Goal: Task Accomplishment & Management: Manage account settings

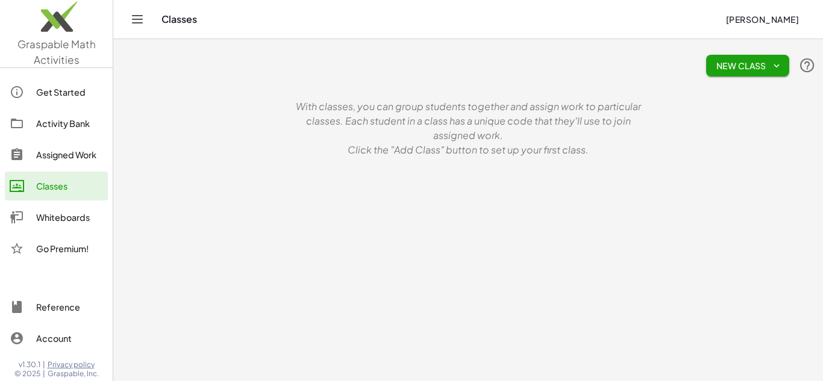
click at [55, 125] on div "Activity Bank" at bounding box center [69, 123] width 67 height 14
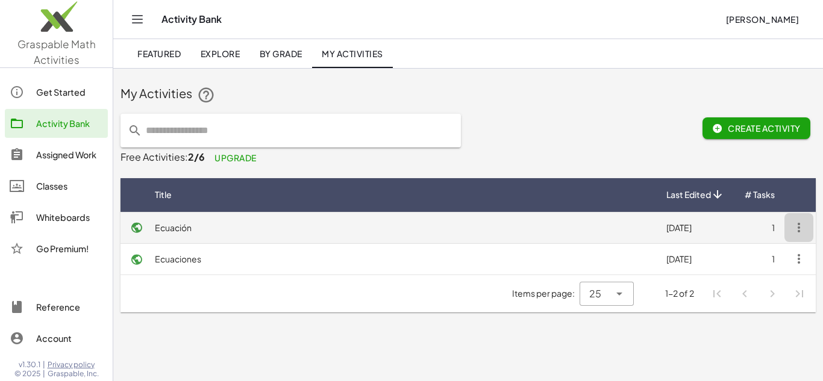
click at [797, 224] on icon "button" at bounding box center [799, 227] width 14 height 14
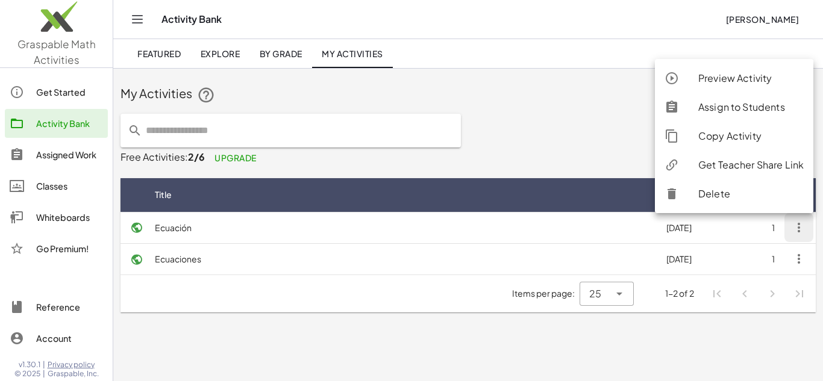
click at [721, 165] on div "Get Teacher Share Link" at bounding box center [750, 165] width 105 height 14
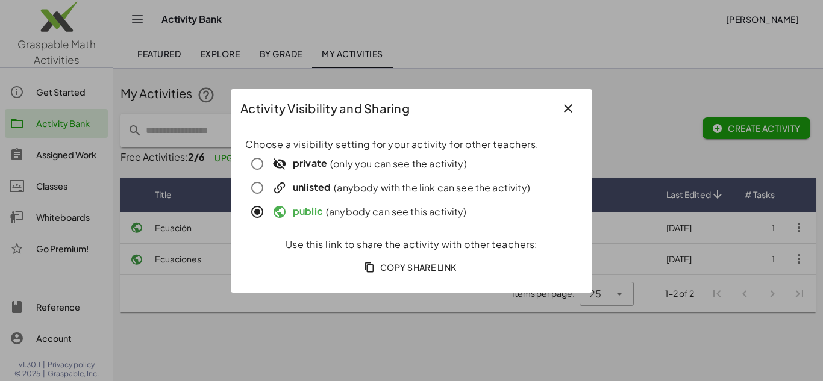
click at [440, 270] on span "Copy Share Link" at bounding box center [411, 267] width 90 height 11
click at [332, 334] on div at bounding box center [411, 190] width 823 height 381
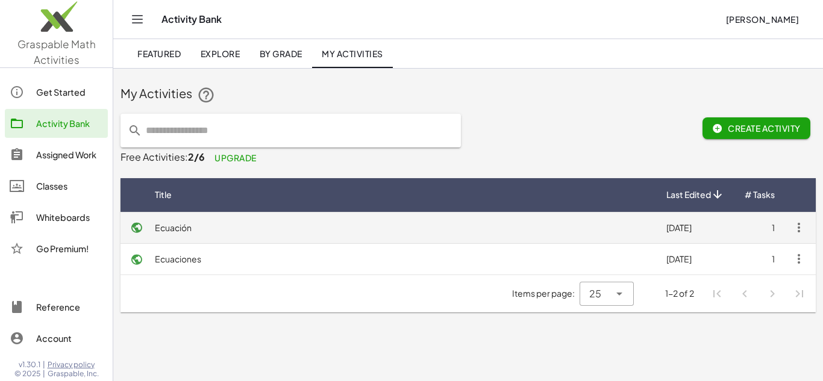
click at [183, 225] on td "Ecuación" at bounding box center [400, 227] width 511 height 31
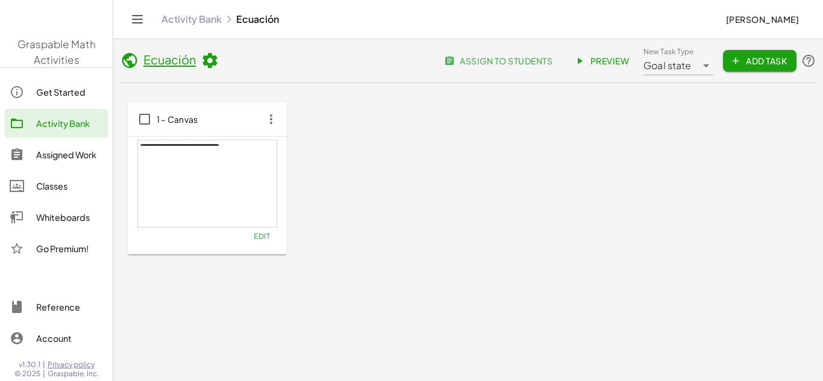
click at [132, 60] on icon at bounding box center [129, 61] width 18 height 18
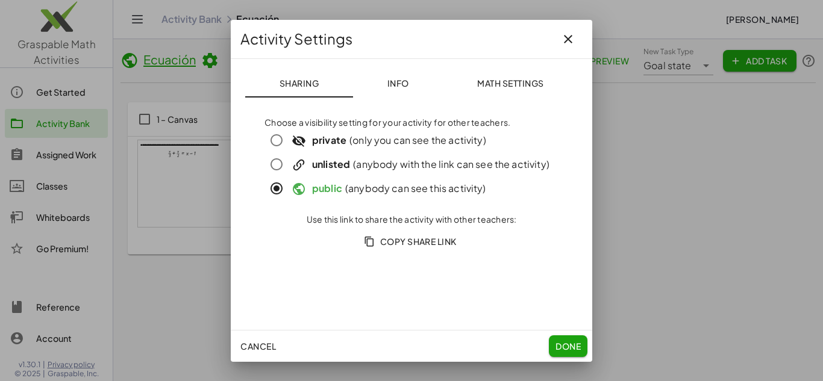
click at [404, 89] on button "Info" at bounding box center [398, 83] width 90 height 29
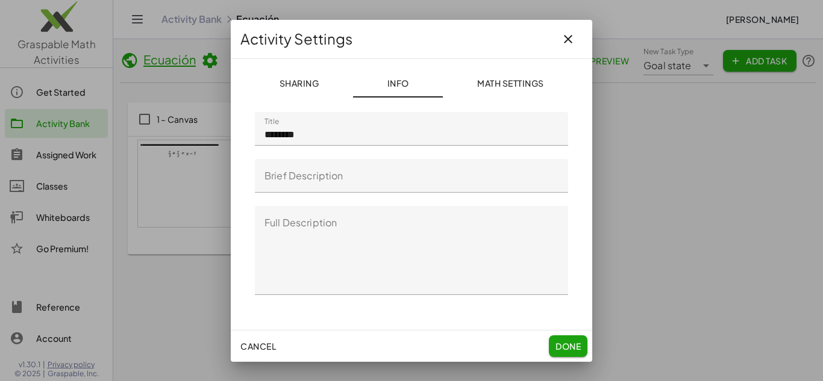
click at [529, 80] on span "Math Settings" at bounding box center [510, 83] width 67 height 11
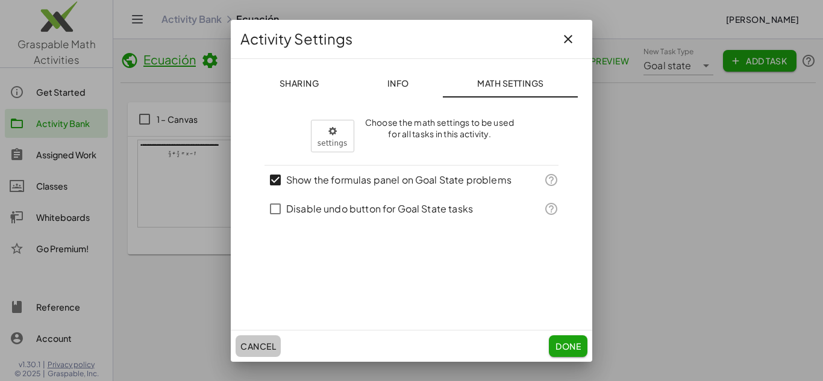
click at [267, 342] on span "Cancel" at bounding box center [258, 346] width 36 height 11
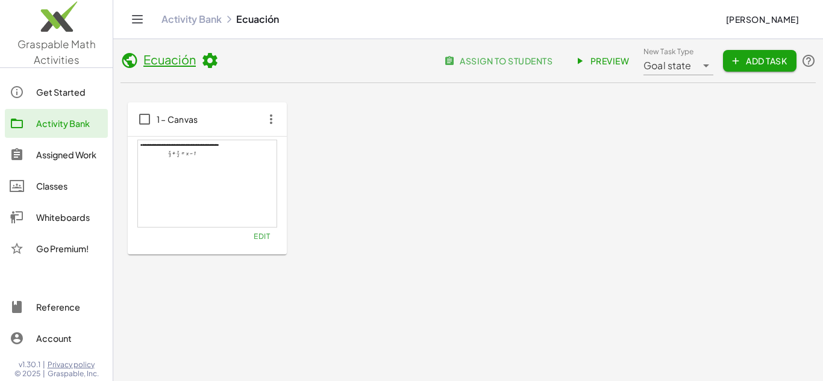
click at [489, 63] on span "assign to students" at bounding box center [499, 60] width 106 height 11
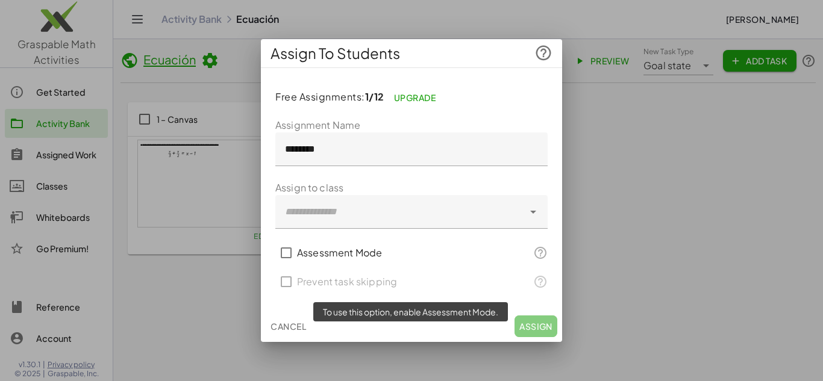
click at [295, 324] on span "Cancel" at bounding box center [288, 326] width 36 height 11
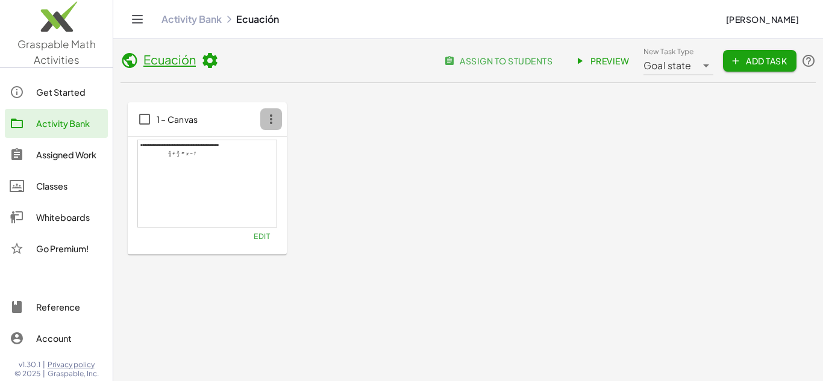
click at [270, 122] on icon "button" at bounding box center [271, 119] width 22 height 22
click at [214, 51] on header "Ecuación assign to students Preview New Task Type Goal state ********* New Task…" at bounding box center [467, 64] width 695 height 37
click at [208, 61] on icon at bounding box center [210, 61] width 18 height 18
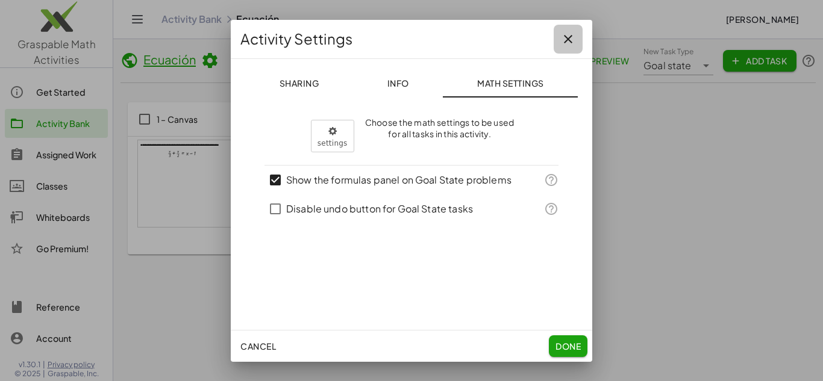
click at [574, 33] on icon "button" at bounding box center [568, 39] width 14 height 14
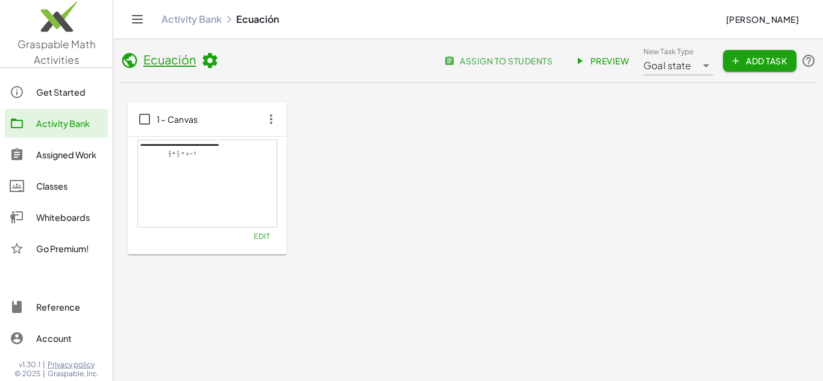
click at [177, 64] on link "Ecuación" at bounding box center [169, 59] width 52 height 15
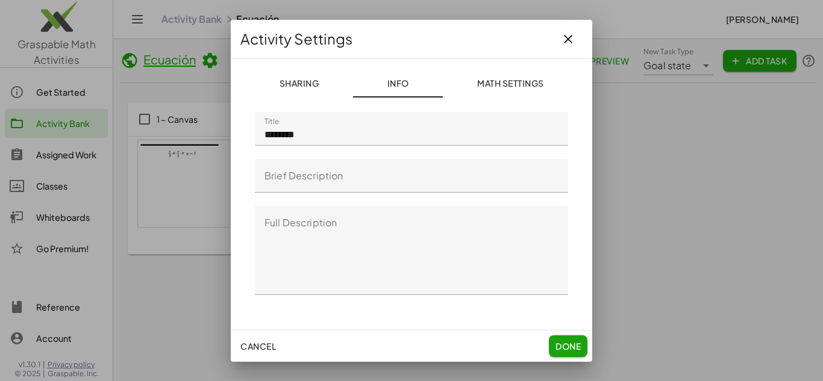
click at [368, 240] on textarea "Full Description" at bounding box center [411, 250] width 313 height 89
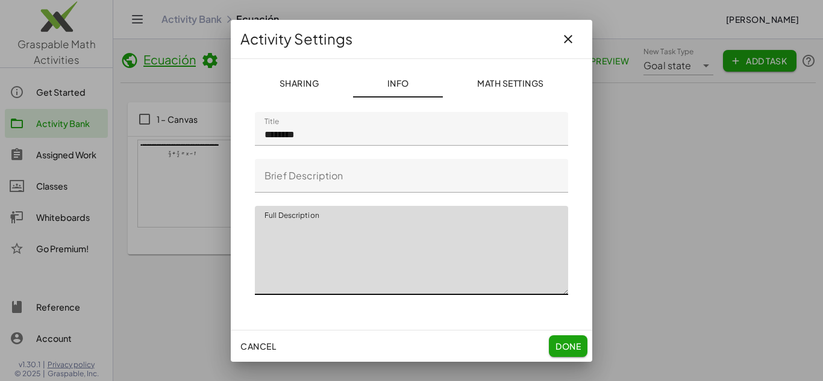
paste textarea "**********"
type textarea "**********"
drag, startPoint x: 484, startPoint y: 245, endPoint x: 213, endPoint y: 219, distance: 272.3
click at [213, 219] on div "**********" at bounding box center [411, 190] width 823 height 381
click at [570, 36] on icon "button" at bounding box center [568, 39] width 14 height 14
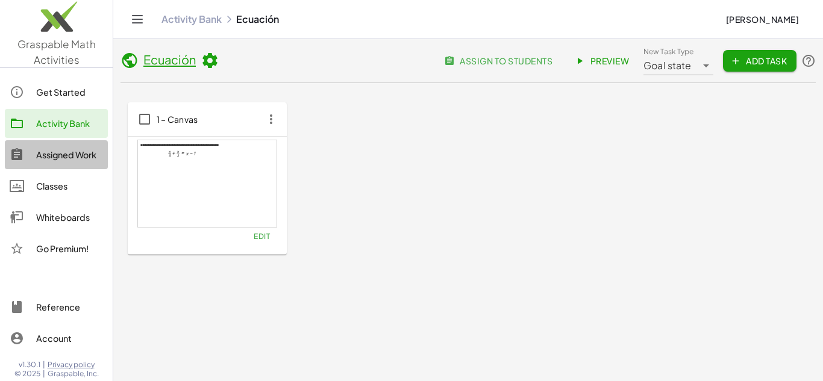
click at [67, 158] on div "Assigned Work" at bounding box center [69, 155] width 67 height 14
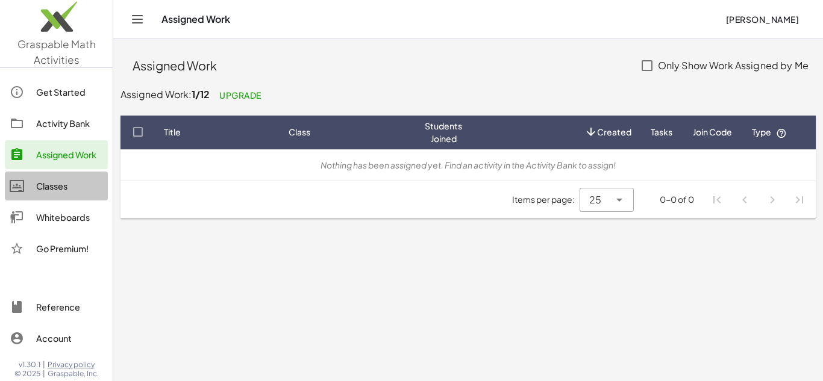
click at [39, 184] on div "Classes" at bounding box center [69, 186] width 67 height 14
